Goal: Information Seeking & Learning: Learn about a topic

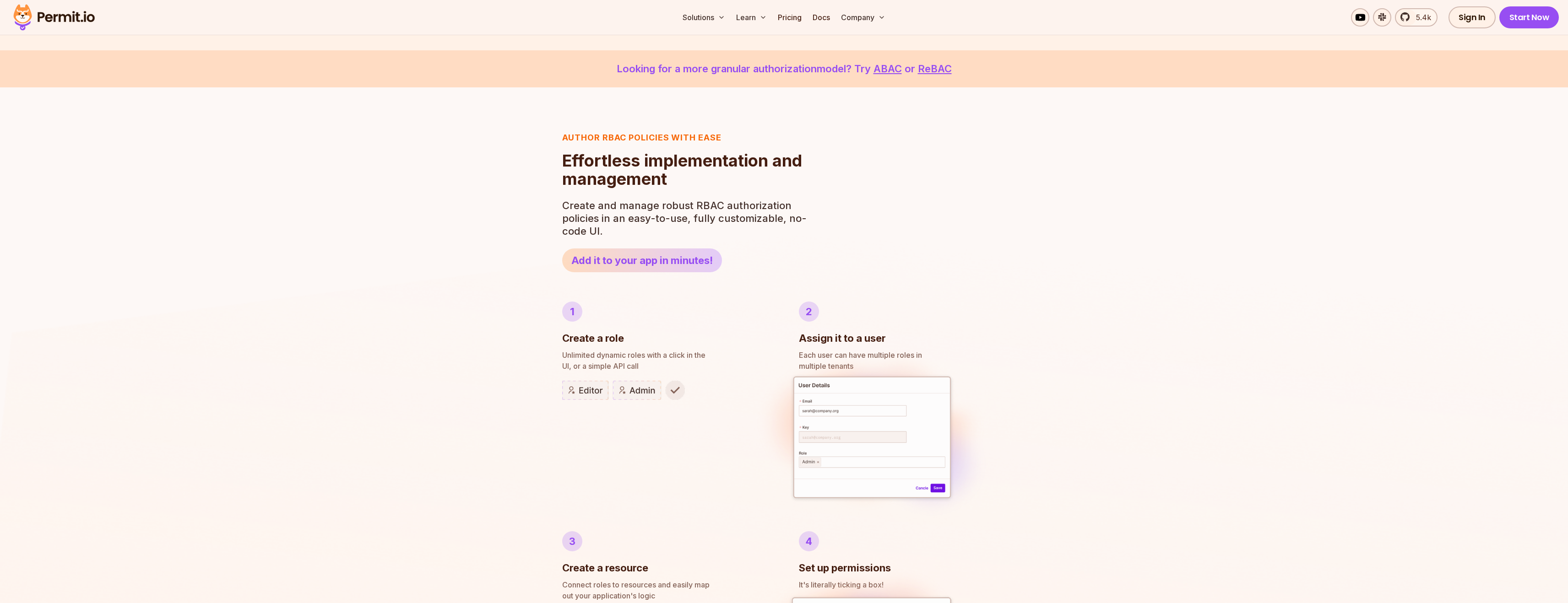
scroll to position [297, 0]
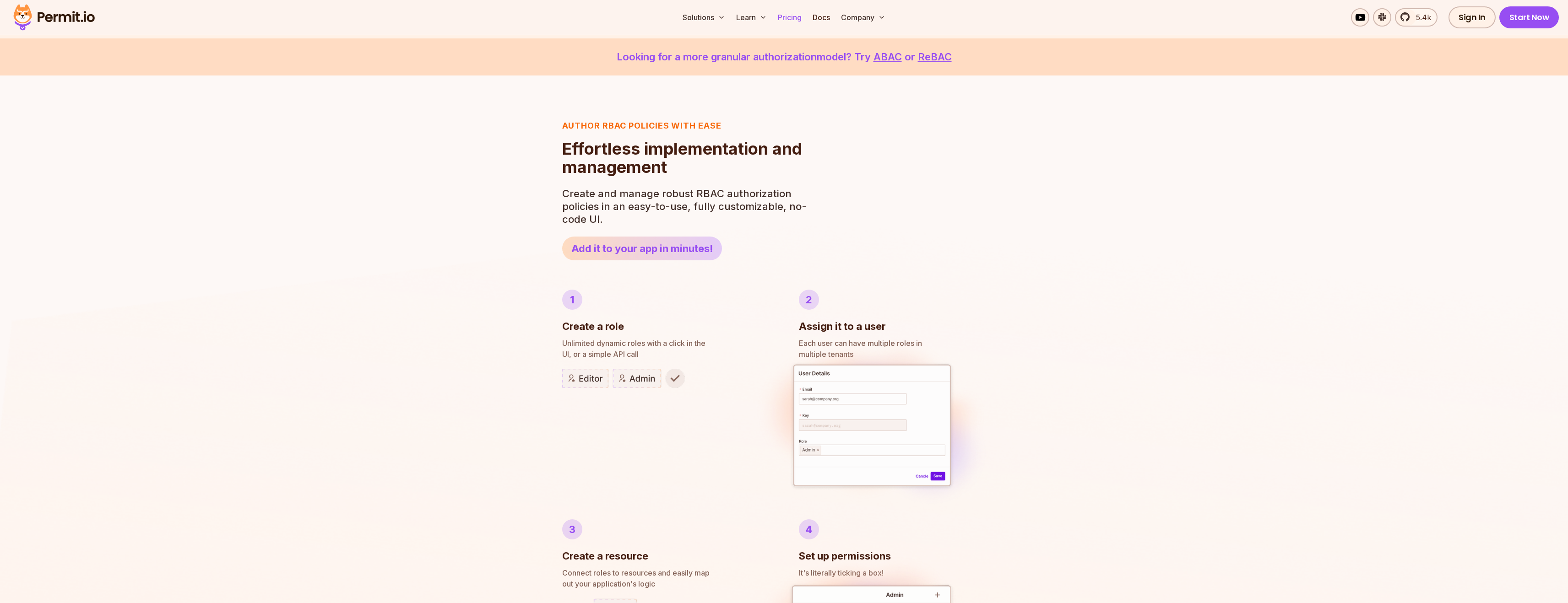
click at [790, 15] on link "Pricing" at bounding box center [790, 17] width 31 height 18
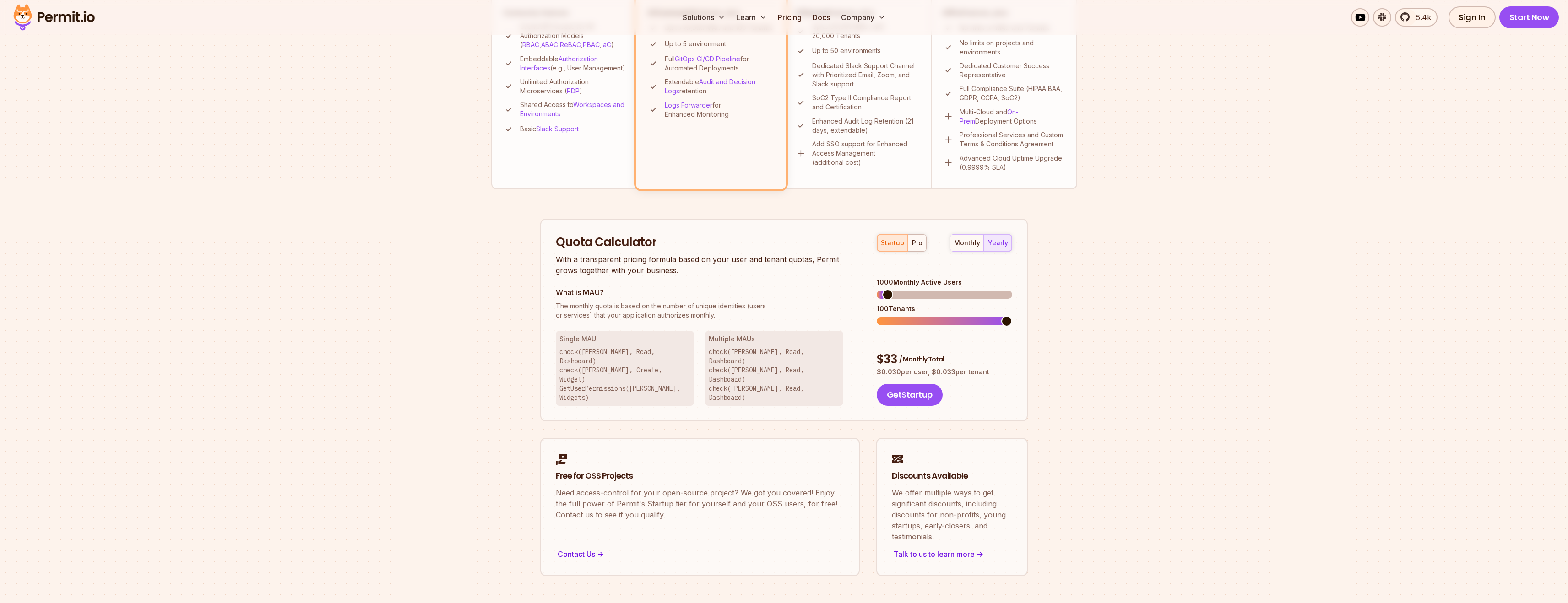
scroll to position [496, 0]
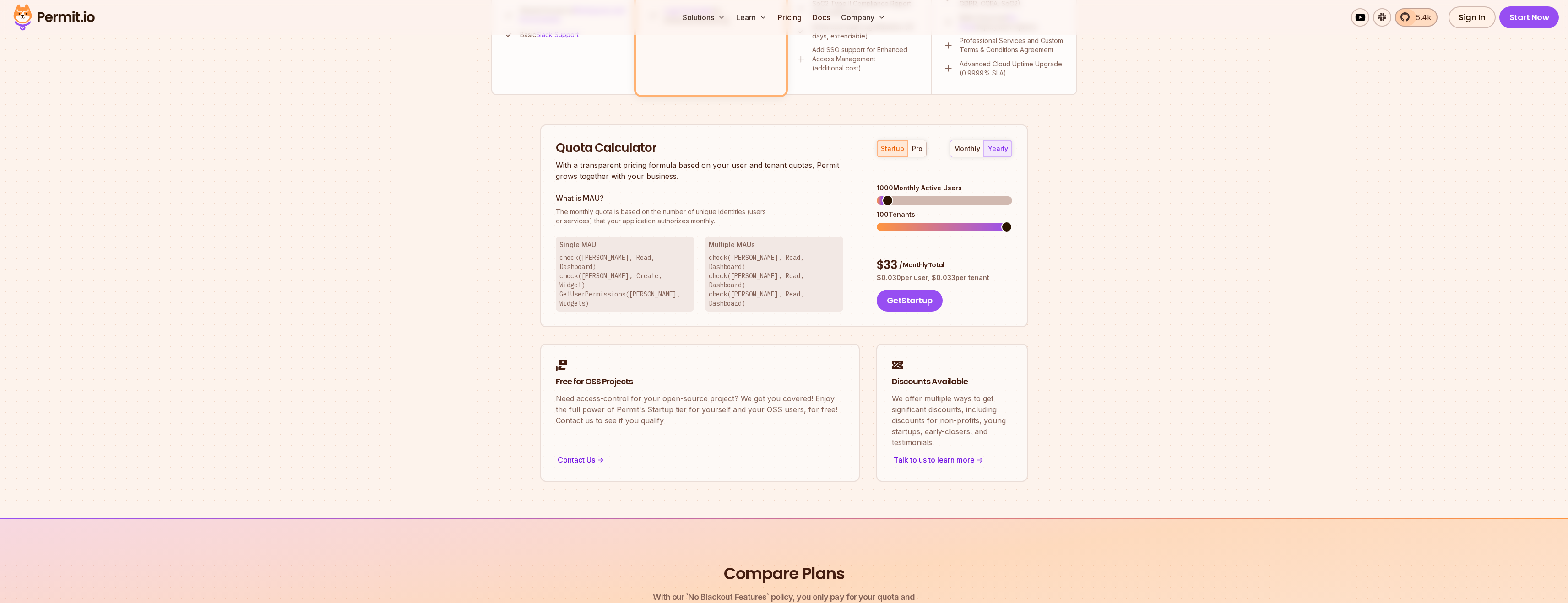
click at [1429, 16] on span "5.4k" at bounding box center [1420, 17] width 21 height 11
click at [37, 13] on img at bounding box center [54, 17] width 90 height 31
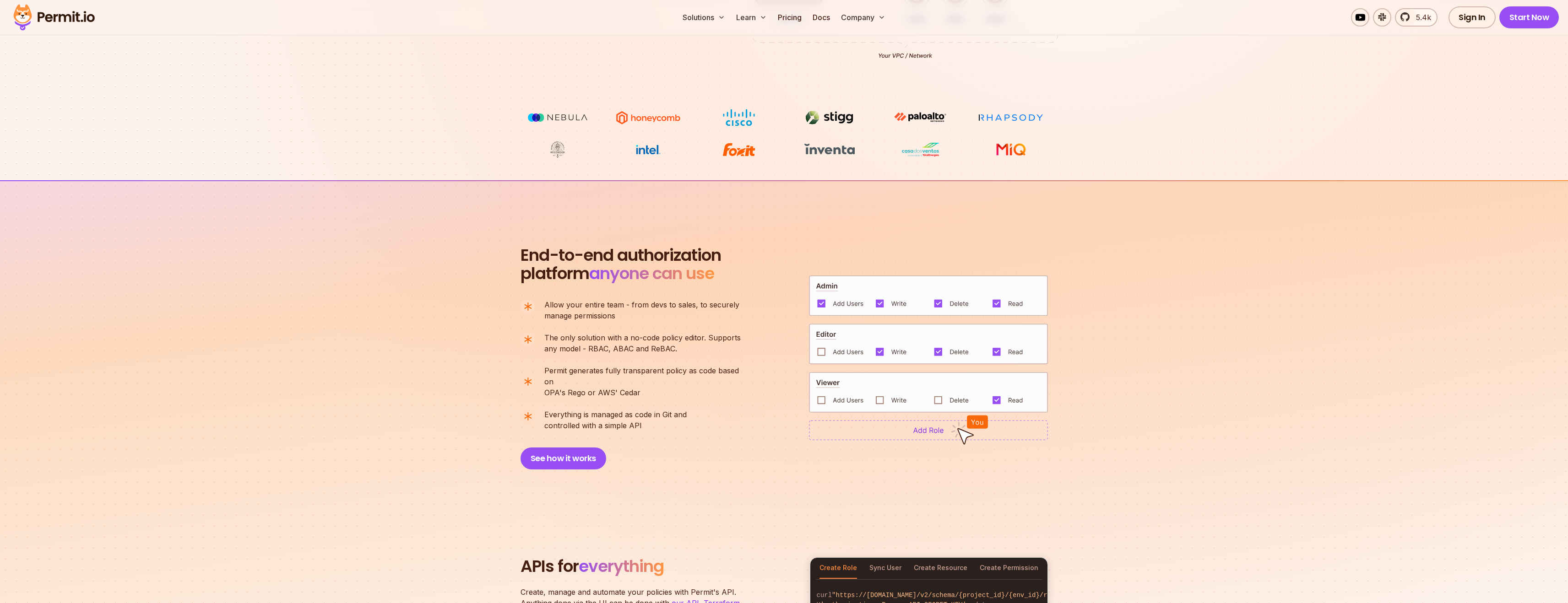
scroll to position [534, 0]
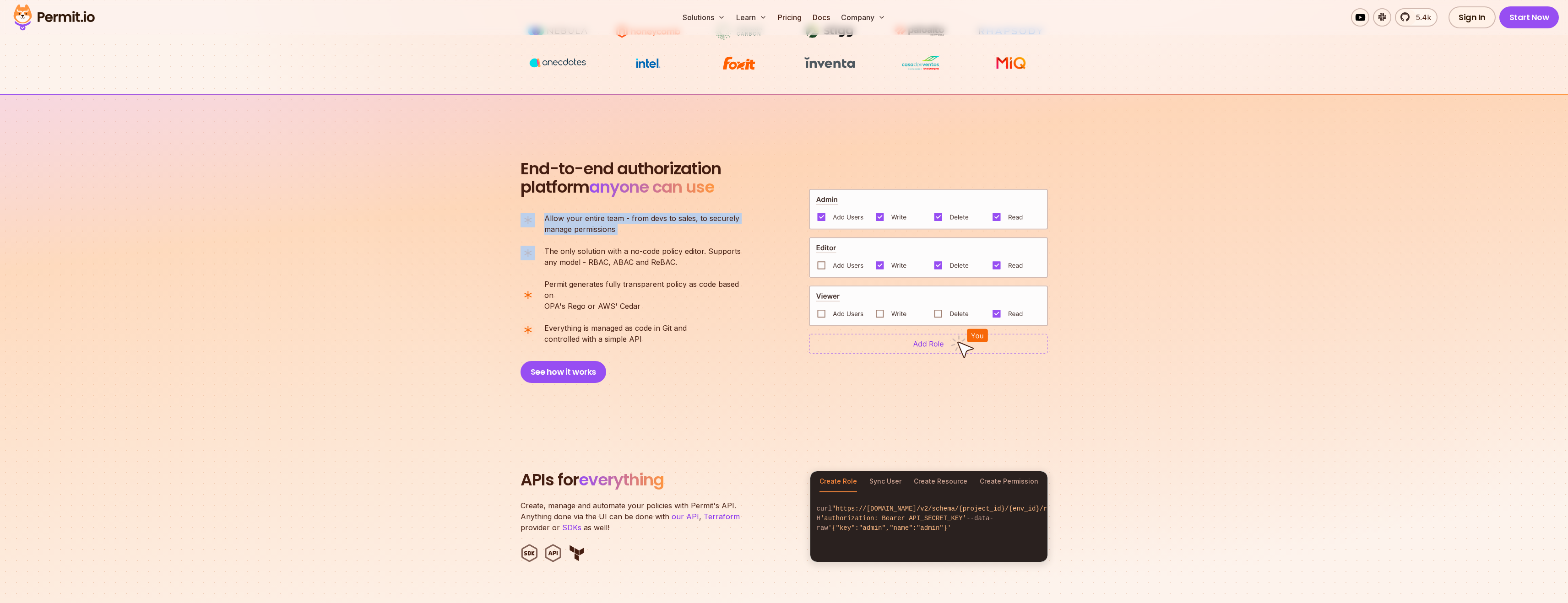
drag, startPoint x: 472, startPoint y: 213, endPoint x: 515, endPoint y: 254, distance: 59.4
click at [515, 254] on section "End-to-end authorization platform anyone can use A no-code authorization platfo…" at bounding box center [784, 260] width 1568 height 333
drag, startPoint x: 505, startPoint y: 249, endPoint x: 499, endPoint y: 286, distance: 37.5
click at [499, 286] on section "End-to-end authorization platform anyone can use A no-code authorization platfo…" at bounding box center [784, 260] width 1568 height 333
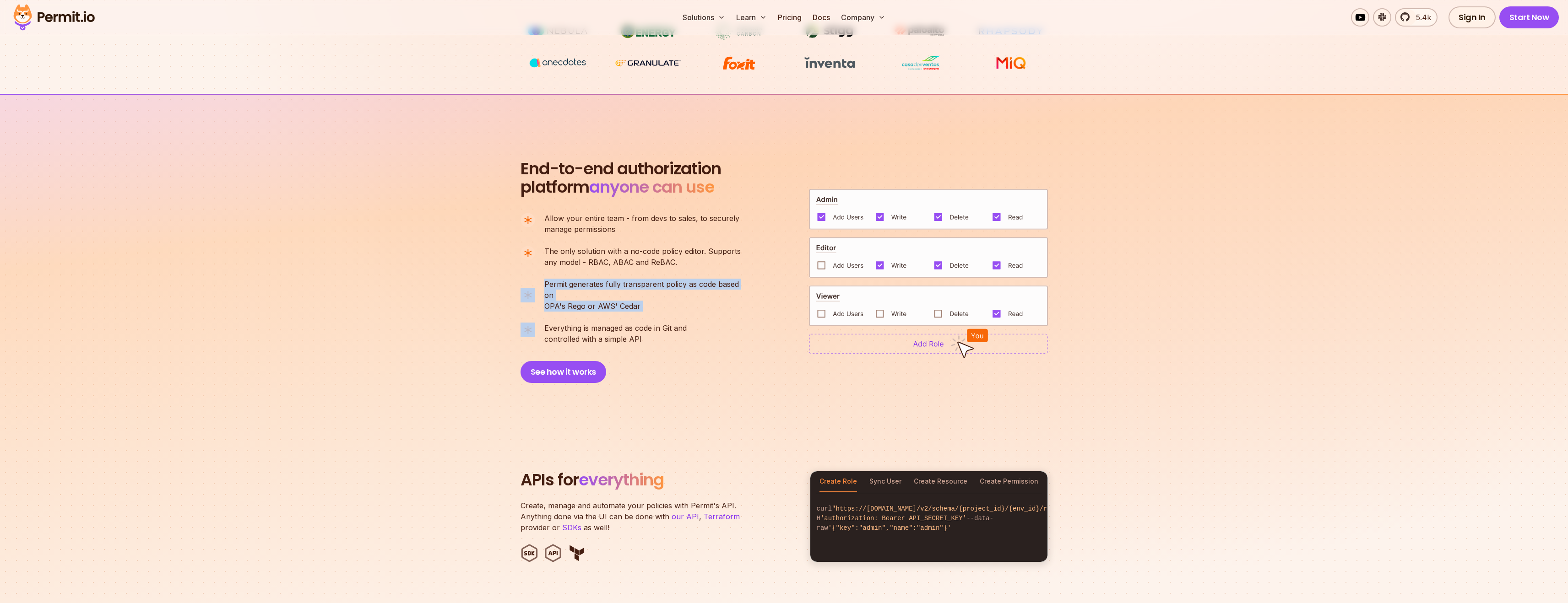
drag, startPoint x: 498, startPoint y: 282, endPoint x: 497, endPoint y: 319, distance: 37.0
click at [497, 319] on section "End-to-end authorization platform anyone can use A no-code authorization platfo…" at bounding box center [784, 260] width 1568 height 333
drag, startPoint x: 497, startPoint y: 319, endPoint x: 495, endPoint y: 350, distance: 31.1
click at [495, 350] on section "End-to-end authorization platform anyone can use A no-code authorization platfo…" at bounding box center [784, 260] width 1568 height 333
click at [467, 315] on section "End-to-end authorization platform anyone can use A no-code authorization platfo…" at bounding box center [784, 260] width 1568 height 333
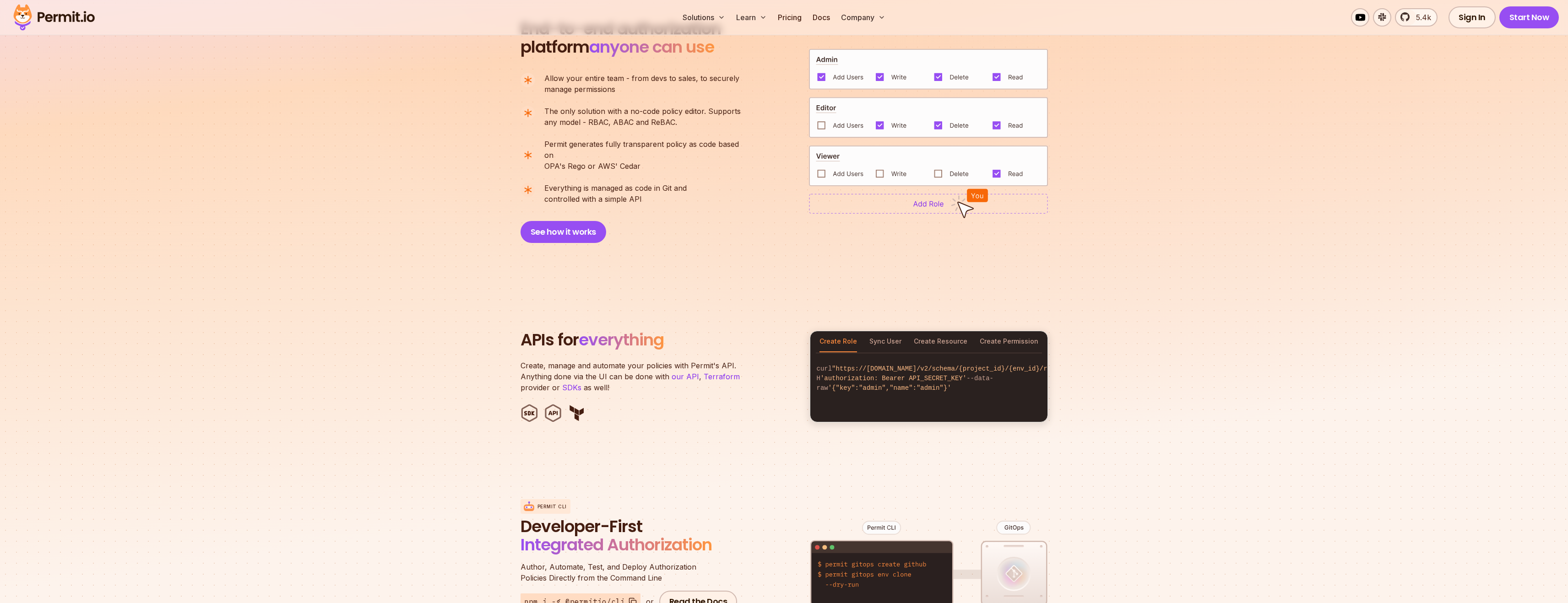
scroll to position [721, 0]
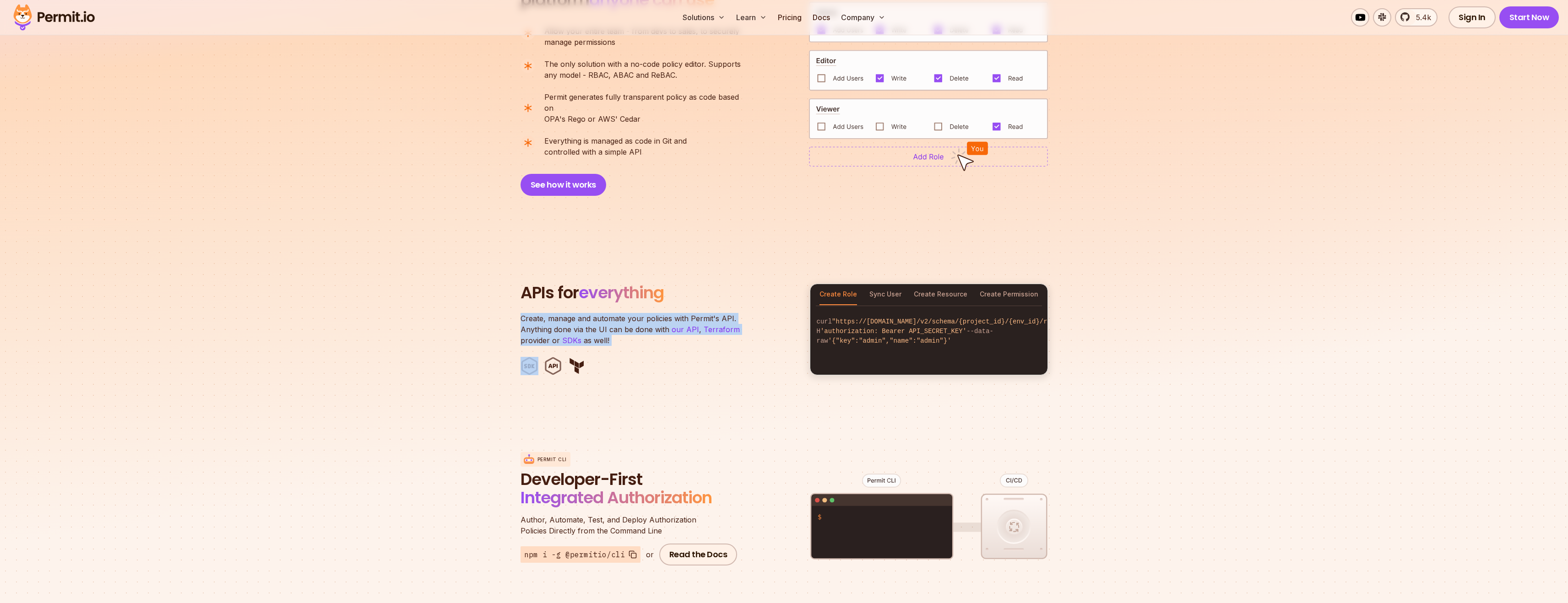
drag, startPoint x: 457, startPoint y: 306, endPoint x: 455, endPoint y: 341, distance: 35.1
click at [455, 341] on section "APIs for everything Create, manage and automate your policies with Permit's API…" at bounding box center [784, 330] width 1568 height 179
click at [896, 285] on button "Sync User" at bounding box center [885, 295] width 32 height 21
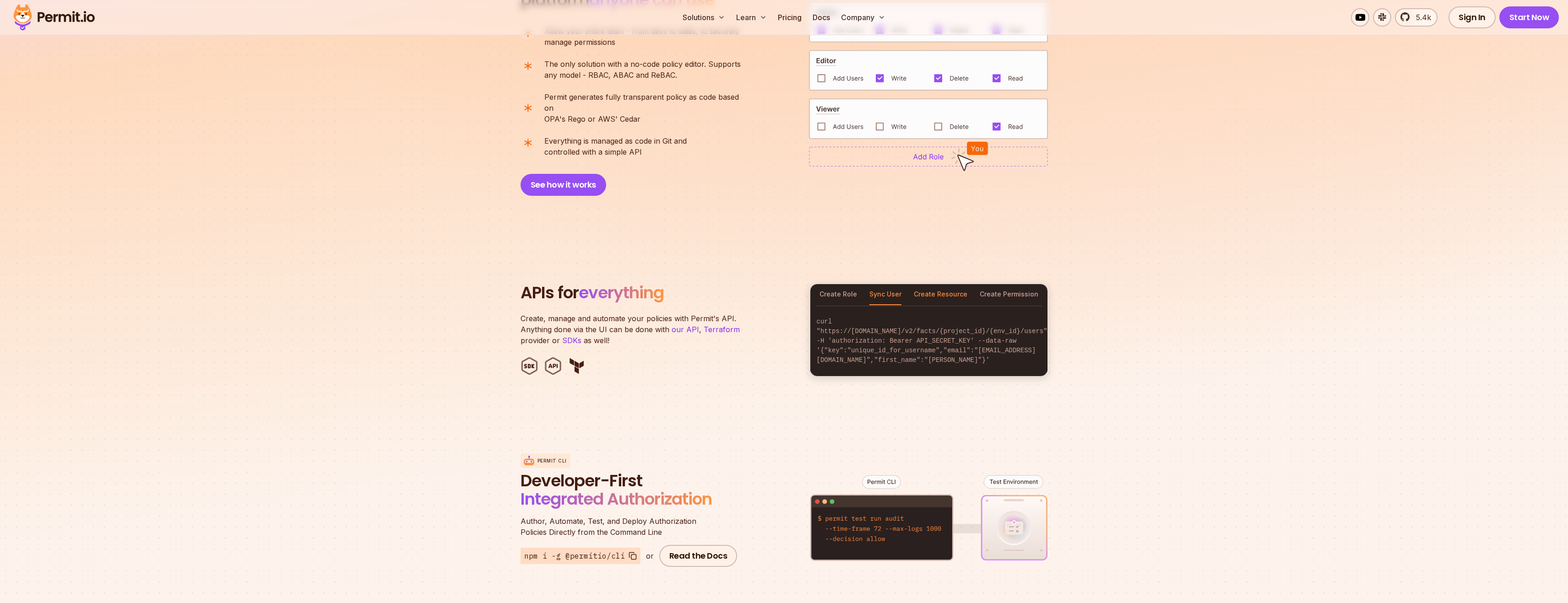
click at [923, 285] on button "Create Resource" at bounding box center [940, 295] width 54 height 21
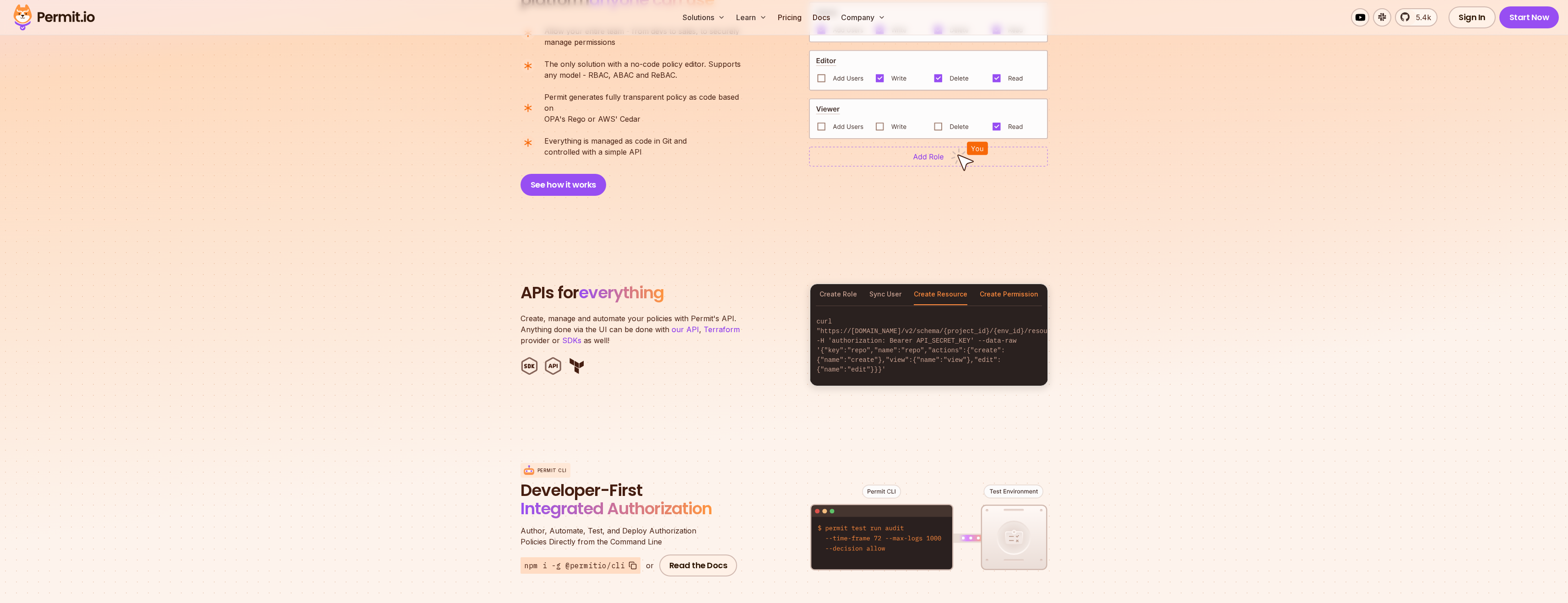
click at [1012, 285] on button "Create Permission" at bounding box center [1009, 295] width 59 height 21
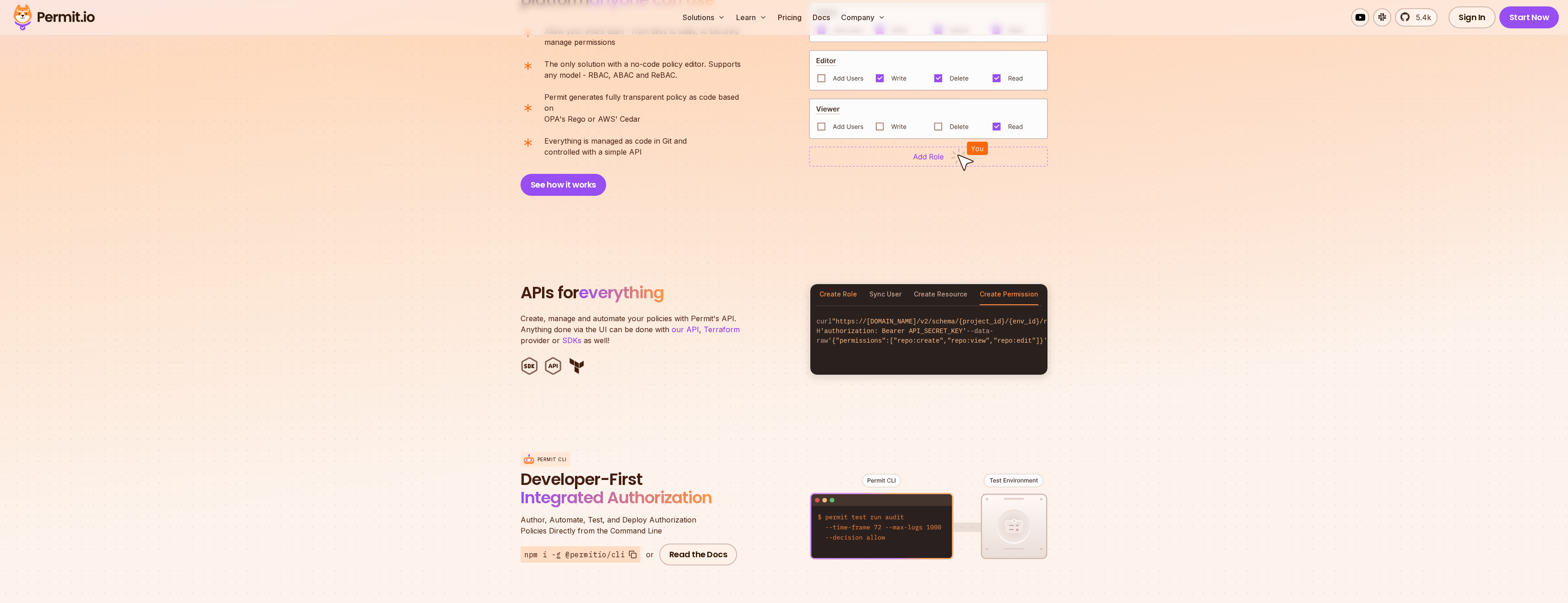
click at [844, 285] on button "Create Role" at bounding box center [838, 295] width 37 height 21
drag, startPoint x: 892, startPoint y: 317, endPoint x: 982, endPoint y: 342, distance: 93.4
click at [982, 344] on code "curl "https://[DOMAIN_NAME]/v2/schema/{project_id}/{env_id}/roles" -H 'authoriz…" at bounding box center [929, 331] width 237 height 44
click at [982, 341] on code "curl "https://[DOMAIN_NAME]/v2/schema/{project_id}/{env_id}/roles" -H 'authoriz…" at bounding box center [929, 331] width 237 height 44
click at [886, 284] on button "Sync User" at bounding box center [885, 295] width 32 height 21
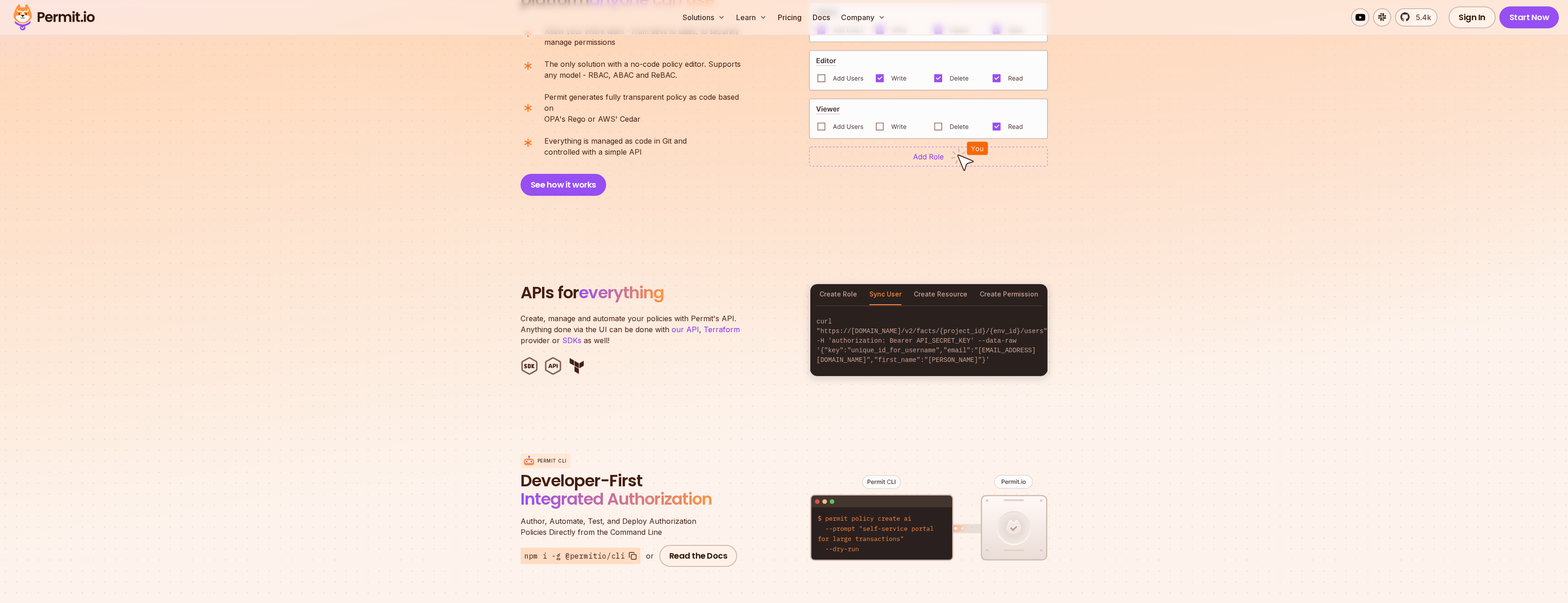
click at [909, 284] on div "Create Role Sync User Create Resource Create Permission" at bounding box center [929, 295] width 237 height 21
click at [920, 284] on button "Create Resource" at bounding box center [940, 295] width 54 height 21
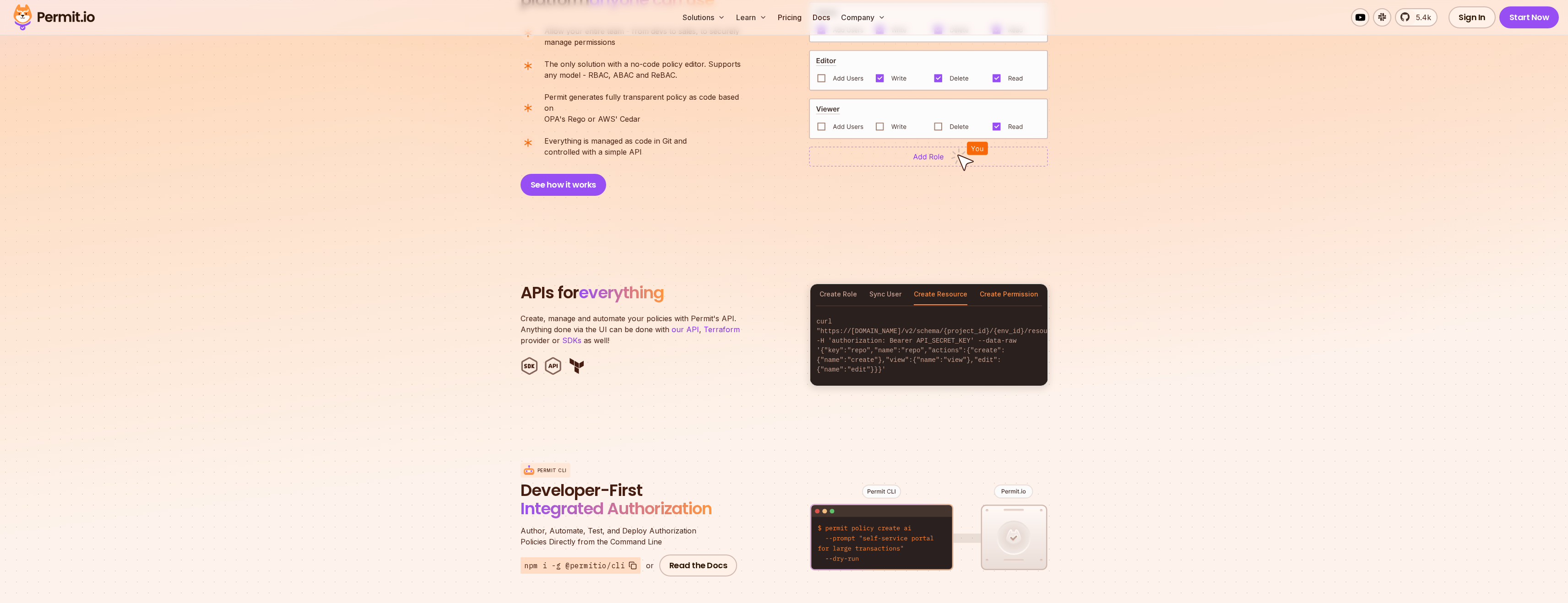
click at [998, 284] on button "Create Permission" at bounding box center [1009, 295] width 59 height 21
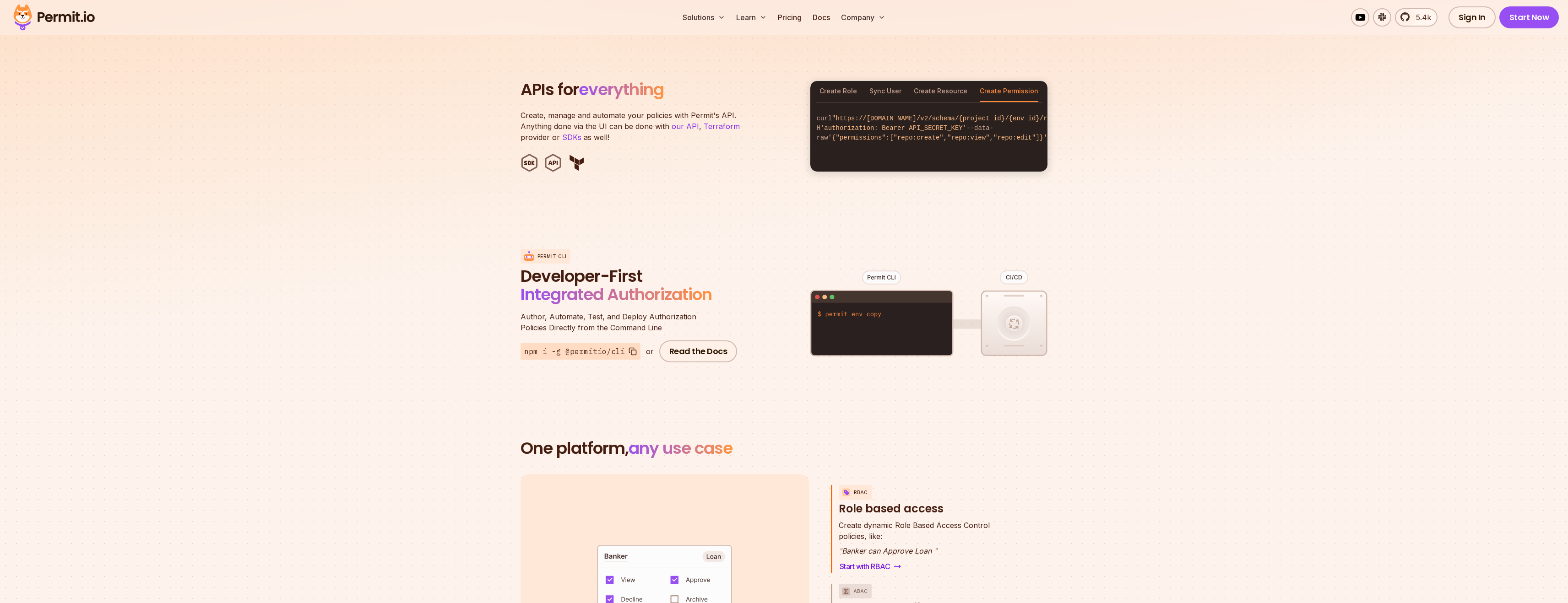
scroll to position [930, 0]
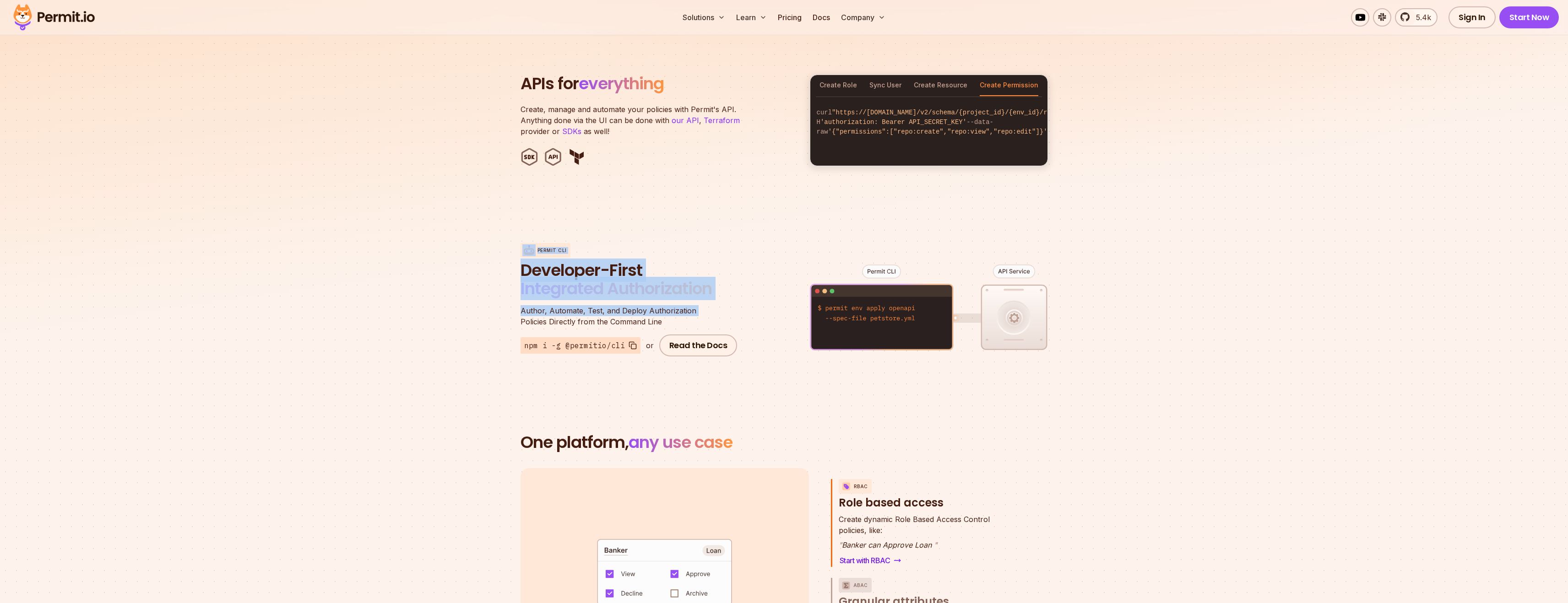
drag, startPoint x: 454, startPoint y: 245, endPoint x: 461, endPoint y: 313, distance: 68.4
click at [461, 313] on section "Permit CLI Developer-First Integrated Authorization Author, Automate, Test, and…" at bounding box center [784, 300] width 1568 height 180
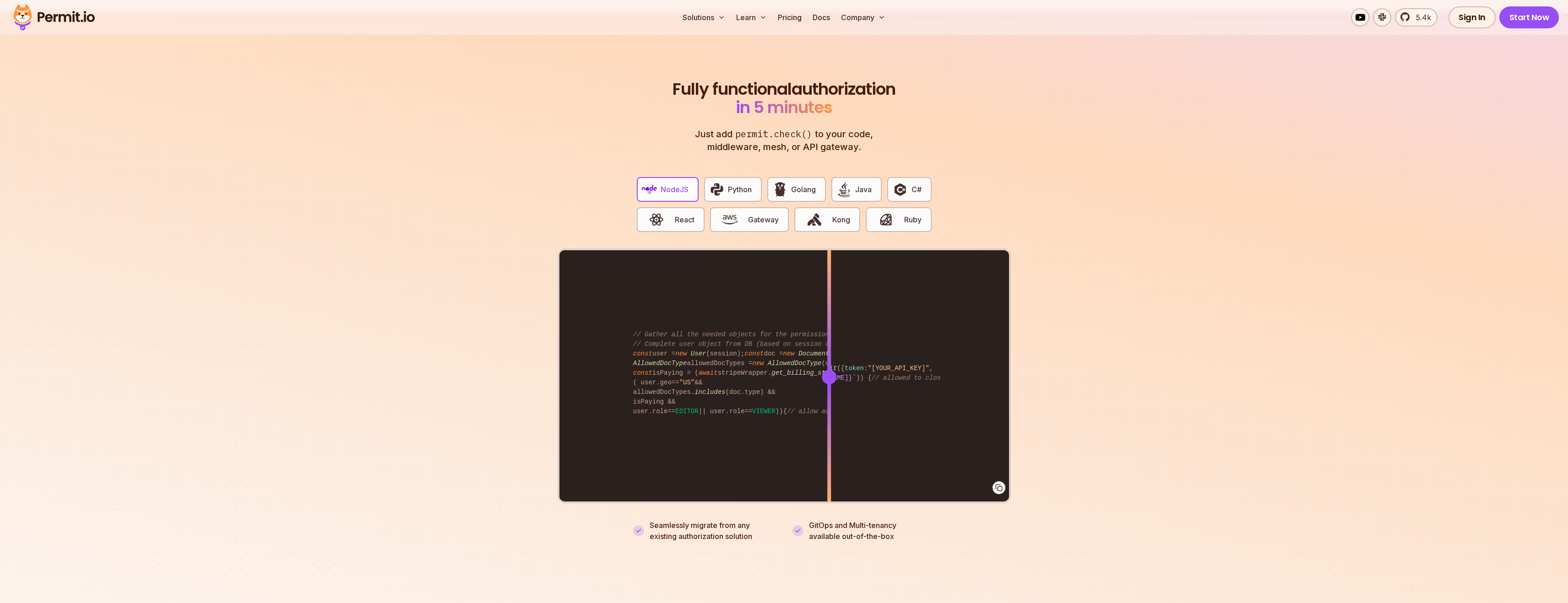
scroll to position [1689, 0]
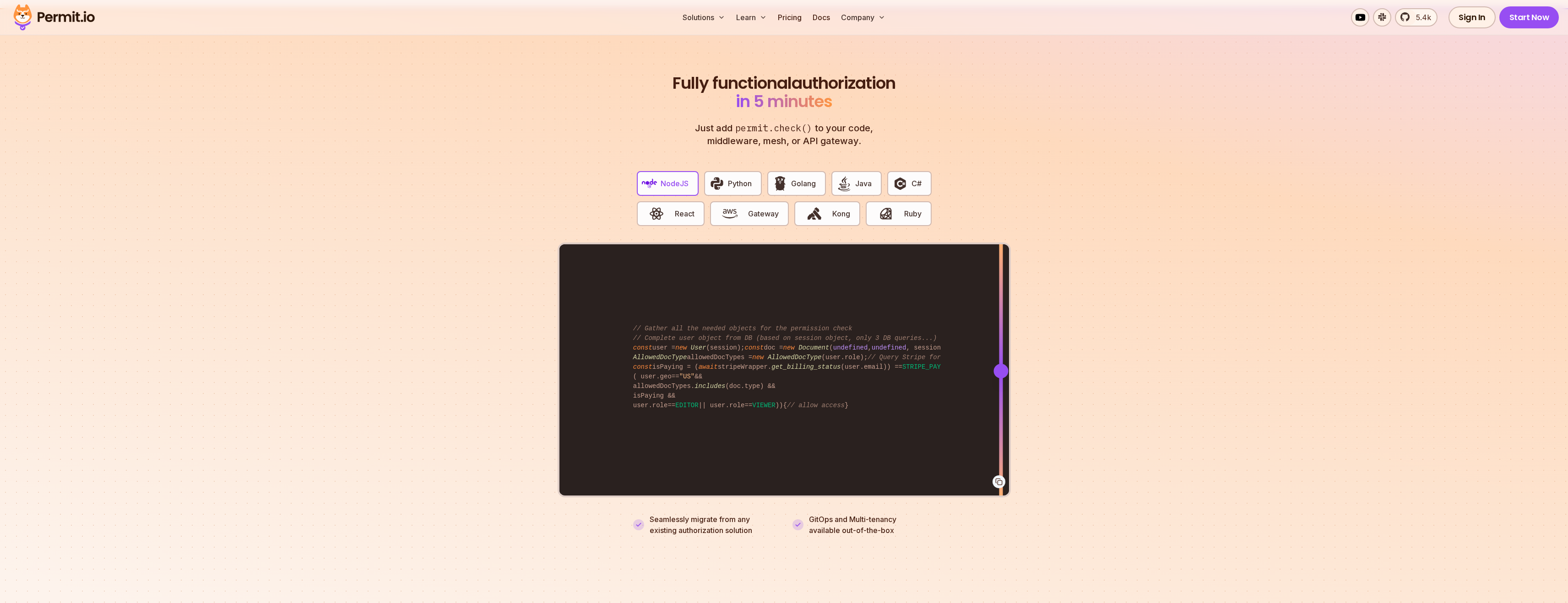
drag, startPoint x: 828, startPoint y: 363, endPoint x: 1001, endPoint y: 358, distance: 173.1
click at [1001, 364] on div at bounding box center [1001, 371] width 15 height 15
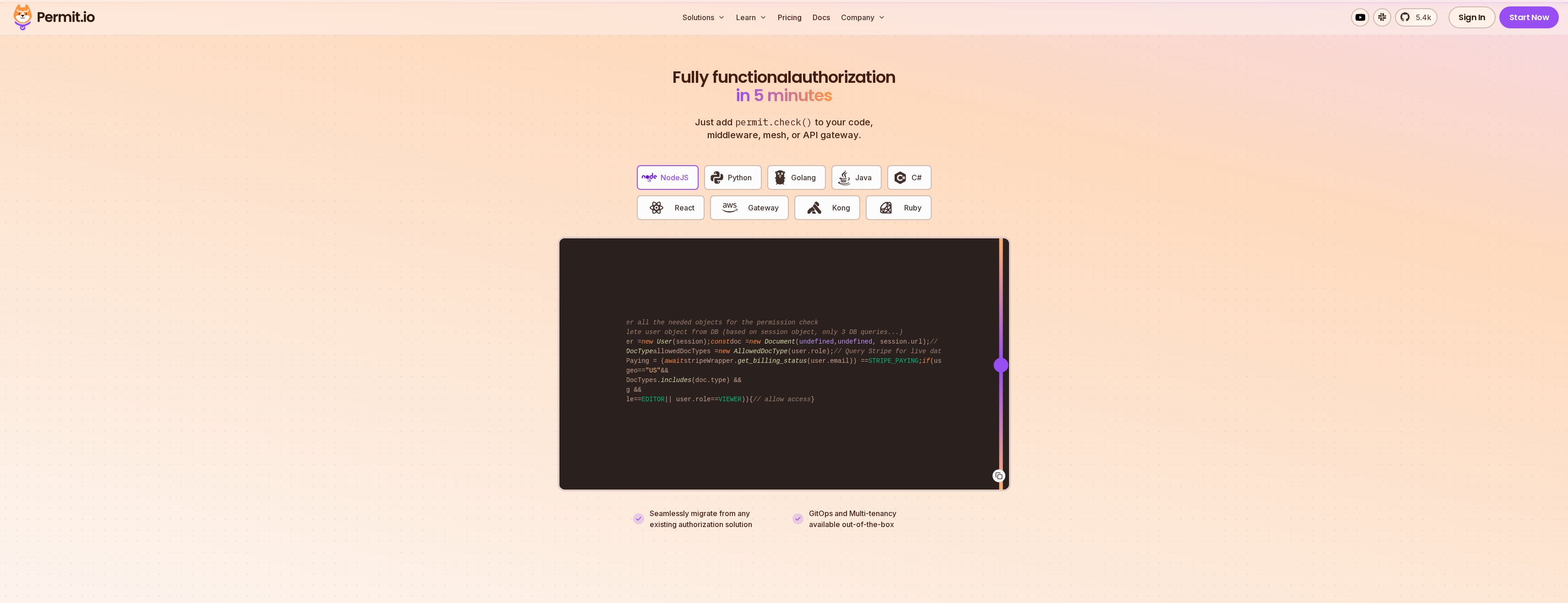
scroll to position [0, 0]
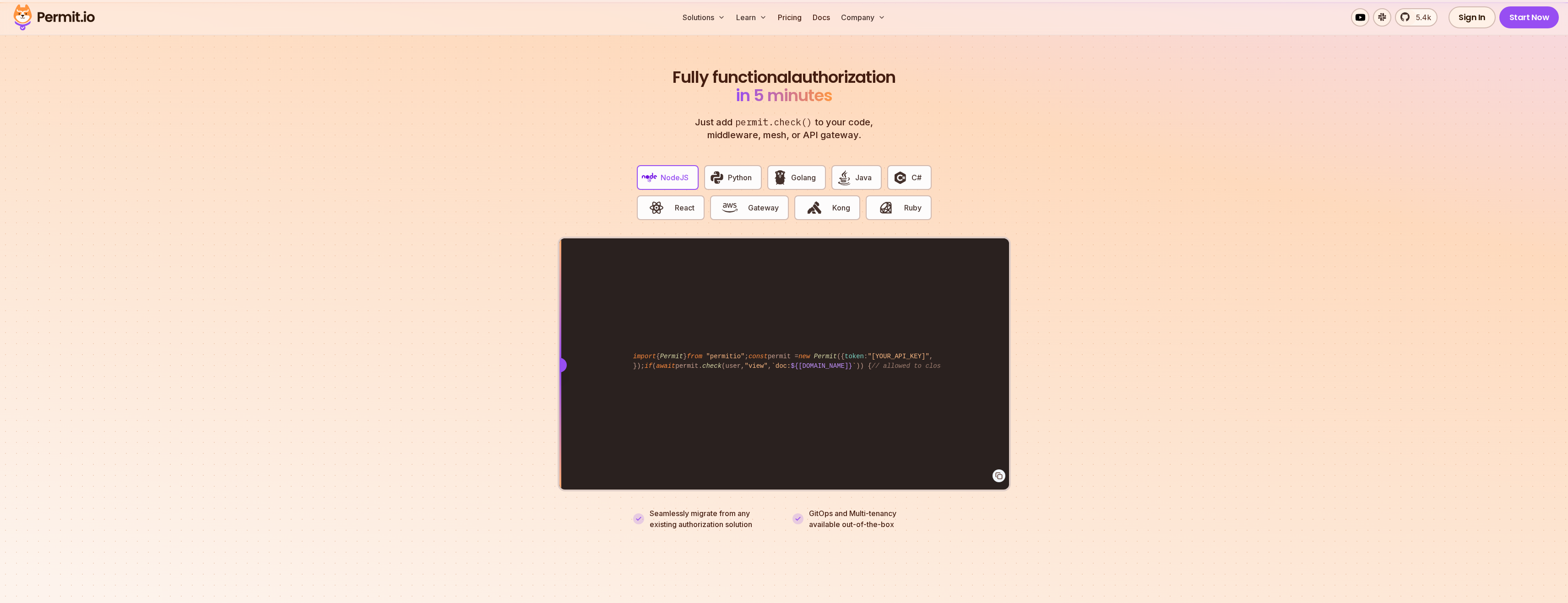
drag, startPoint x: 997, startPoint y: 354, endPoint x: 542, endPoint y: 361, distance: 455.1
click at [542, 361] on section "Fully functional authorization in 5 minutes Just add permit.check() to your cod…" at bounding box center [784, 288] width 1568 height 571
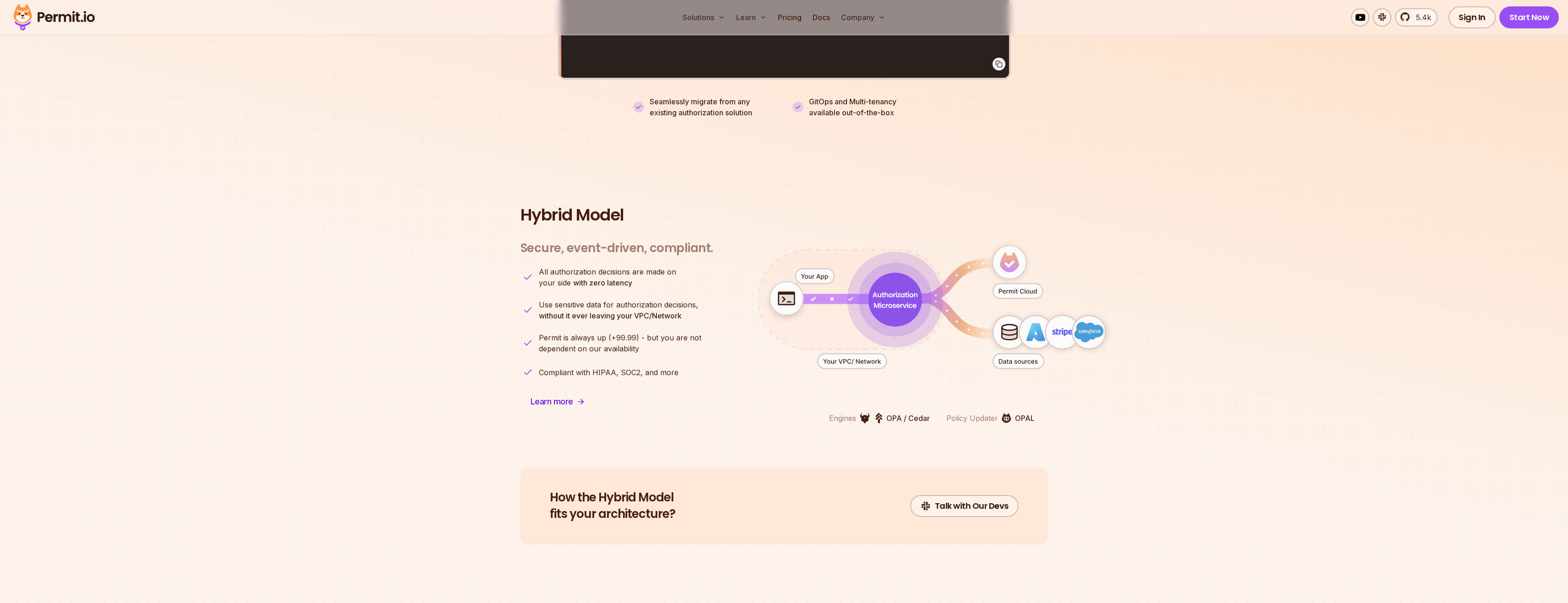
scroll to position [2113, 0]
